Goal: Task Accomplishment & Management: Use online tool/utility

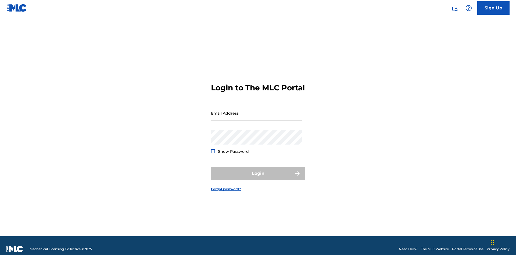
scroll to position [7, 0]
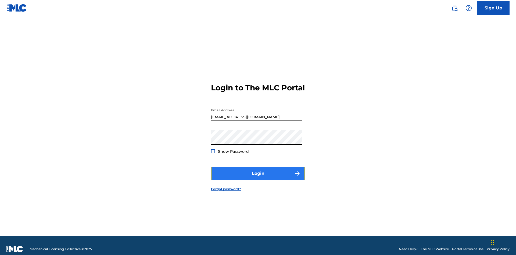
click at [258, 171] on button "Login" at bounding box center [258, 173] width 94 height 13
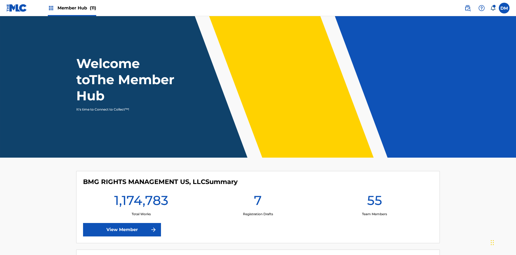
click at [72, 8] on span "Member Hub (11)" at bounding box center [77, 8] width 39 height 6
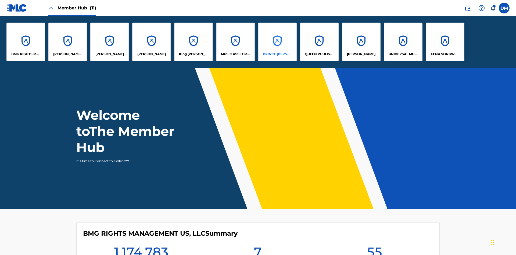
click at [277, 54] on p "PRINCE MCTESTERSON" at bounding box center [277, 54] width 29 height 5
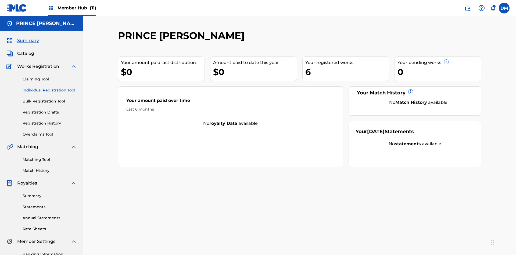
click at [50, 87] on link "Individual Registration Tool" at bounding box center [50, 90] width 54 height 6
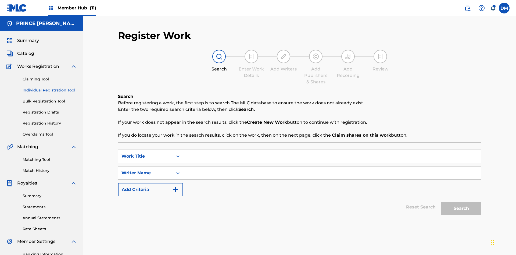
click at [332, 150] on input "Search Form" at bounding box center [332, 156] width 298 height 13
type input "Delete All Registered Drafts"
click at [332, 166] on input "Search Form" at bounding box center [332, 172] width 298 height 13
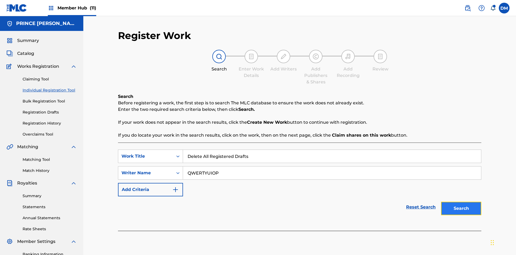
click at [461, 202] on button "Search" at bounding box center [461, 208] width 40 height 13
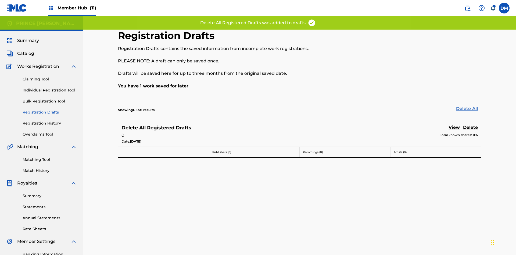
click at [469, 105] on link "Delete All" at bounding box center [468, 108] width 25 height 6
